Goal: Find specific fact: Find specific fact

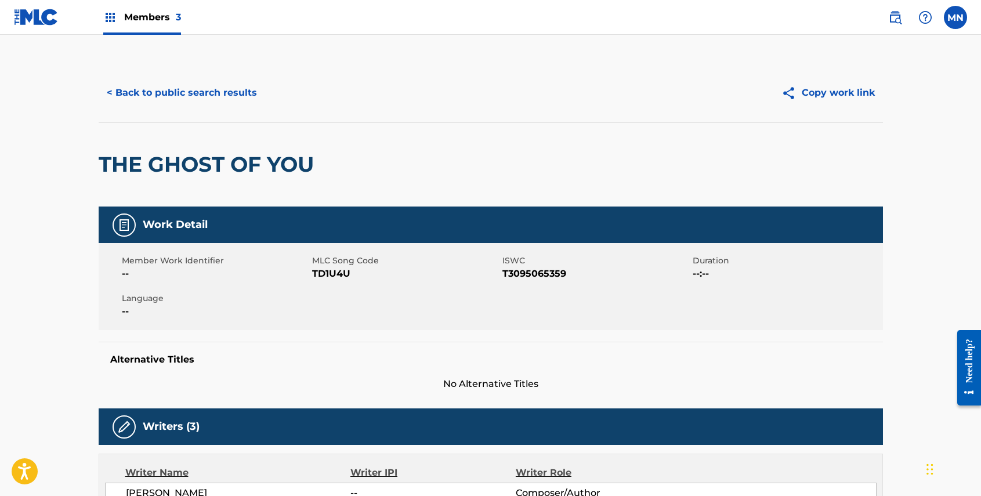
click at [202, 93] on button "< Back to public search results" at bounding box center [182, 92] width 166 height 29
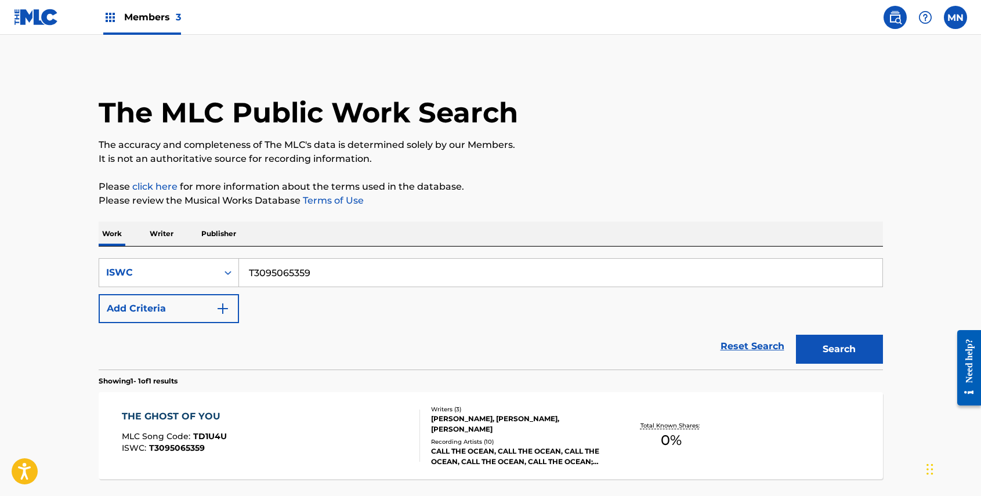
scroll to position [68, 0]
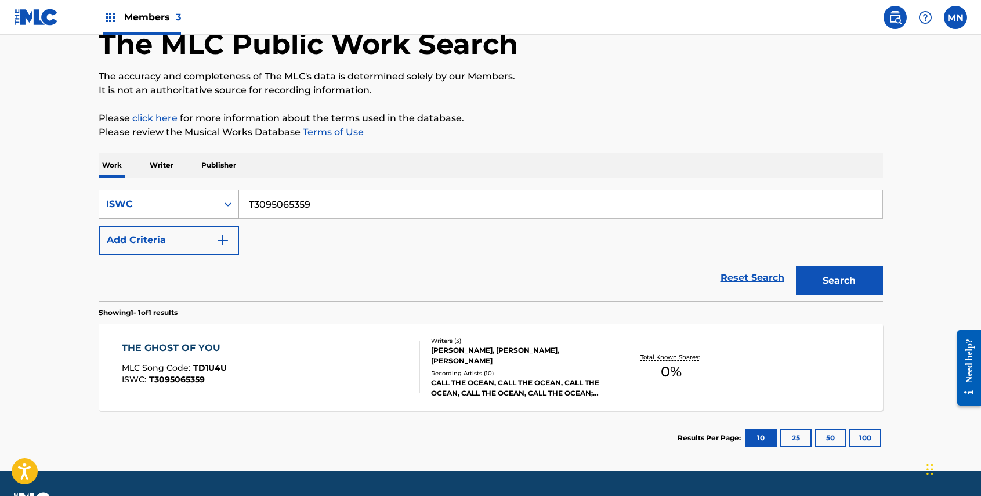
drag, startPoint x: 331, startPoint y: 208, endPoint x: 184, endPoint y: 194, distance: 147.9
click at [184, 194] on div "SearchWithCriteria40632272-d63e-4557-82de-b98d5b2eb890 ISWC T3095065359" at bounding box center [491, 204] width 784 height 29
paste input "278432701"
type input "T3278432701"
click at [845, 281] on button "Search" at bounding box center [839, 280] width 87 height 29
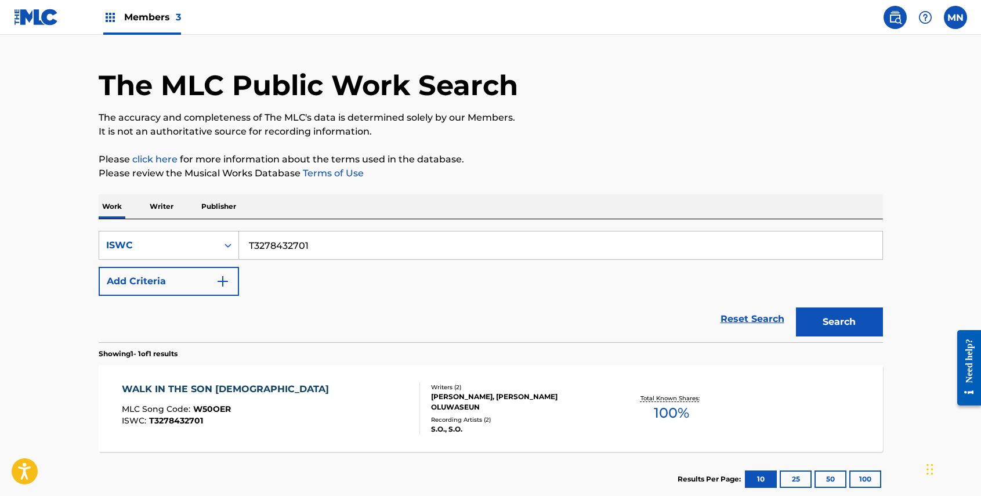
scroll to position [88, 0]
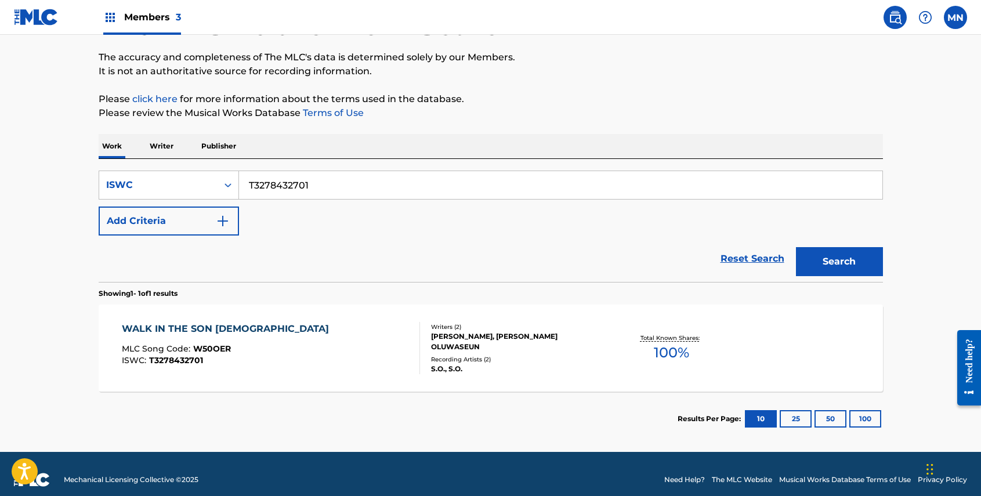
click at [155, 328] on div "WALK IN THE SON [DEMOGRAPHIC_DATA]" at bounding box center [228, 329] width 213 height 14
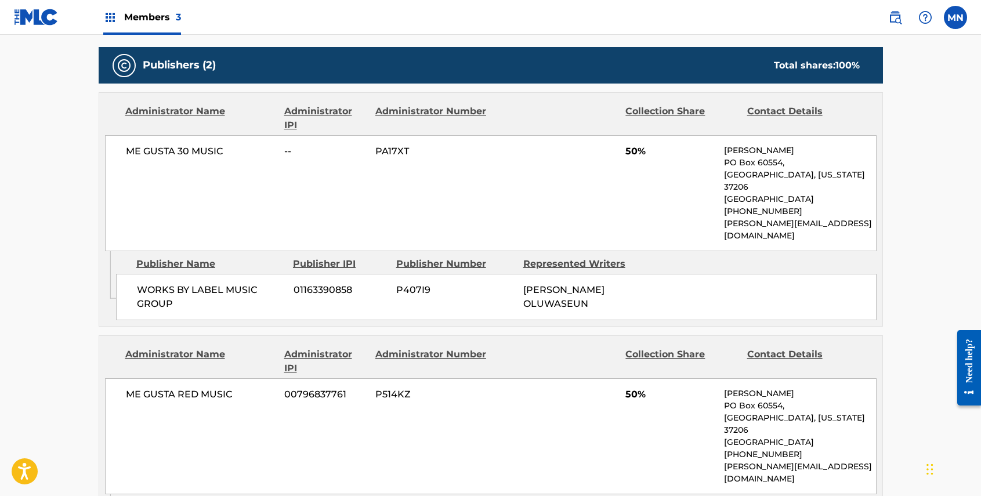
scroll to position [590, 0]
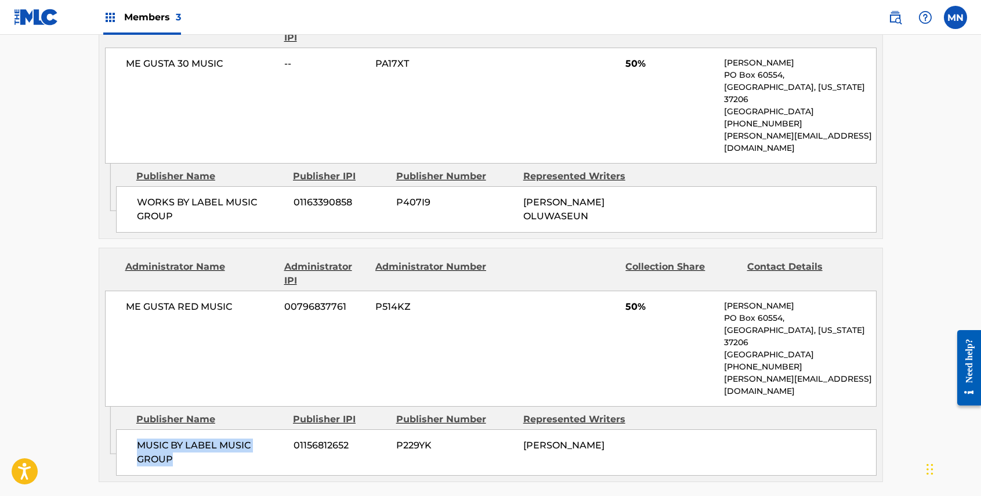
drag, startPoint x: 174, startPoint y: 406, endPoint x: 133, endPoint y: 396, distance: 42.5
click at [133, 429] on div "MUSIC BY LABEL MUSIC GROUP 01156812652 P229YK [PERSON_NAME]" at bounding box center [496, 452] width 760 height 46
copy span "MUSIC BY LABEL MUSIC GROUP"
click at [348, 438] on span "01156812652" at bounding box center [340, 445] width 94 height 14
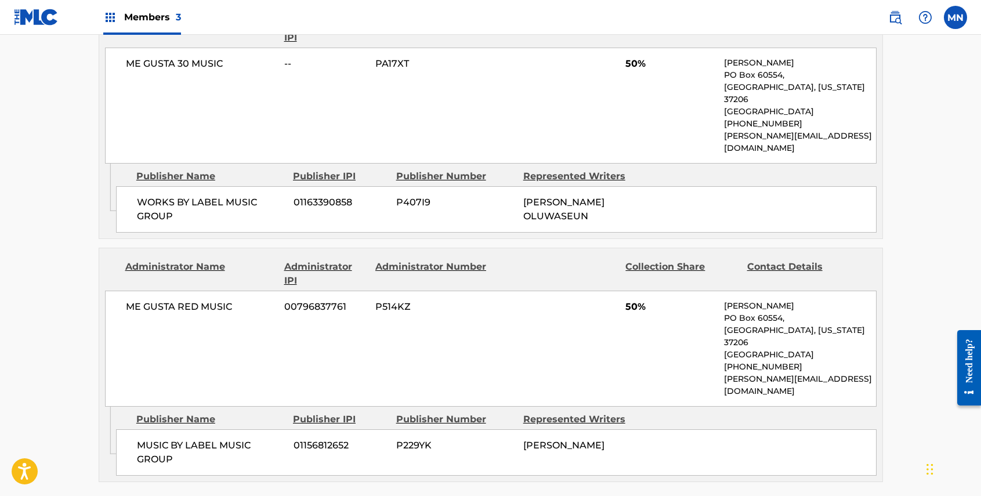
drag, startPoint x: 347, startPoint y: 397, endPoint x: 313, endPoint y: 402, distance: 34.0
click at [314, 438] on span "01156812652" at bounding box center [340, 445] width 94 height 14
click at [313, 429] on div "MUSIC BY LABEL MUSIC GROUP 01156812652 P229YK [PERSON_NAME]" at bounding box center [496, 452] width 760 height 46
drag, startPoint x: 348, startPoint y: 395, endPoint x: 299, endPoint y: 398, distance: 49.4
click at [299, 438] on span "01156812652" at bounding box center [340, 445] width 94 height 14
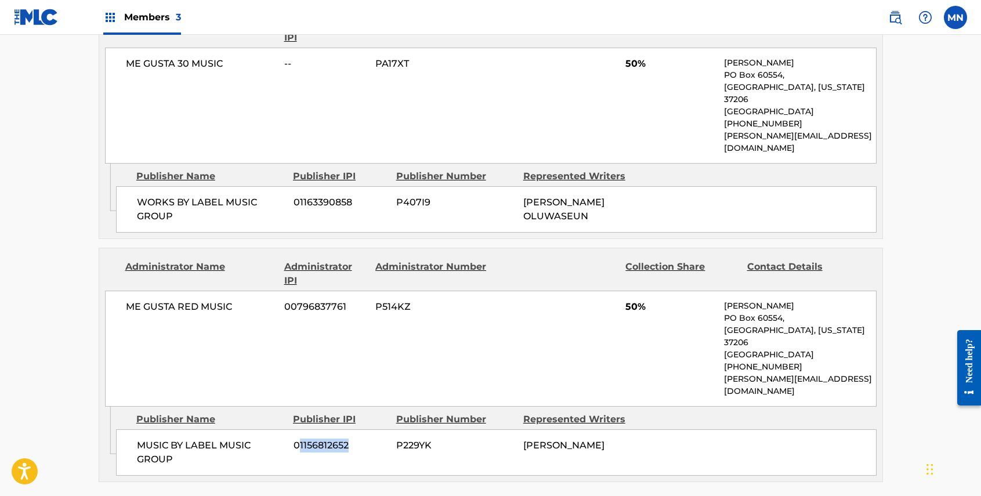
copy span "1156812652"
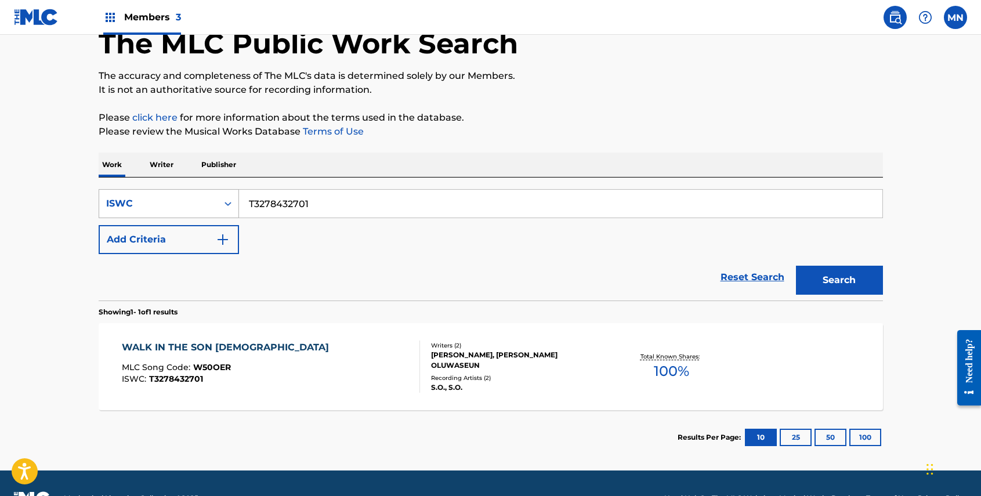
drag, startPoint x: 317, startPoint y: 205, endPoint x: 194, endPoint y: 195, distance: 123.4
click at [194, 195] on div "SearchWithCriteria40632272-d63e-4557-82de-b98d5b2eb890 ISWC T3278432701" at bounding box center [491, 203] width 784 height 29
paste input "6428035"
type input "T3264280351"
click at [847, 285] on button "Search" at bounding box center [839, 280] width 87 height 29
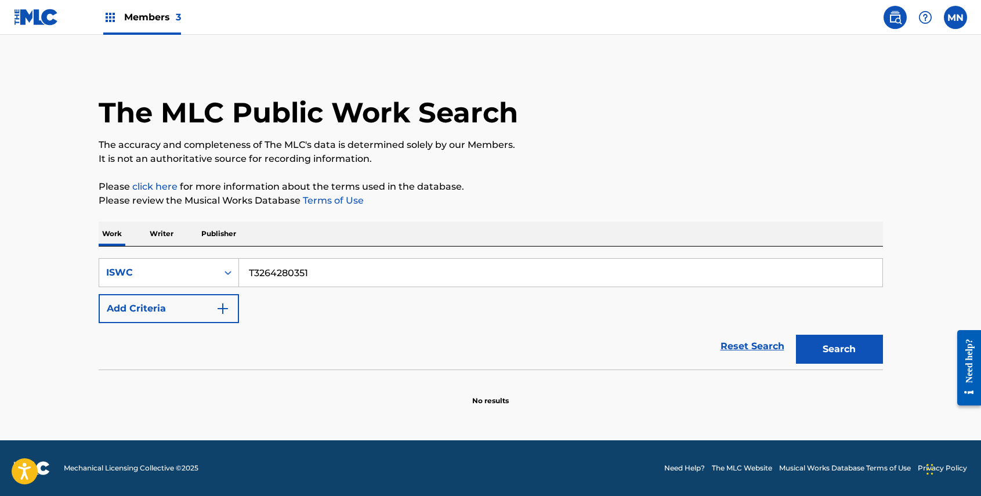
scroll to position [0, 0]
